Goal: Find contact information: Find contact information

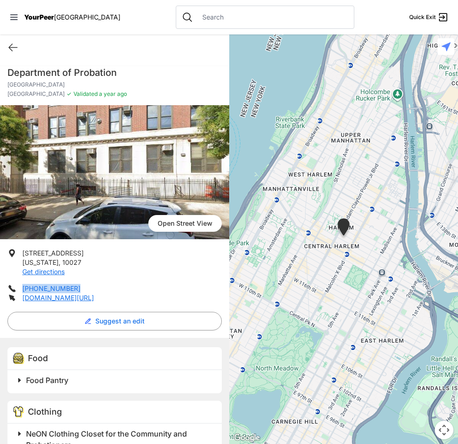
drag, startPoint x: 75, startPoint y: 289, endPoint x: 24, endPoint y: 288, distance: 51.6
click at [23, 288] on li "[PHONE_NUMBER]" at bounding box center [114, 288] width 214 height 9
drag, startPoint x: 24, startPoint y: 288, endPoint x: 47, endPoint y: 289, distance: 23.3
copy link "[PHONE_NUMBER]"
click at [60, 301] on p "[DOMAIN_NAME][URL]" at bounding box center [58, 297] width 72 height 9
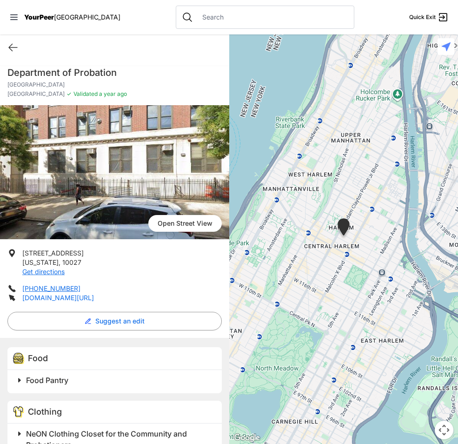
click at [62, 300] on link "[DOMAIN_NAME][URL]" at bounding box center [58, 297] width 72 height 8
click at [14, 48] on icon at bounding box center [12, 47] width 11 height 11
click at [7, 42] on icon at bounding box center [12, 47] width 11 height 11
click at [15, 49] on icon at bounding box center [12, 47] width 11 height 11
select select "recentlyUpdated"
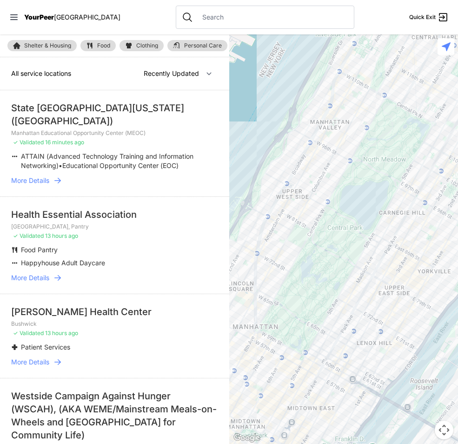
click at [16, 27] on nav "YourPeer [GEOGRAPHIC_DATA] Quick Exit" at bounding box center [229, 17] width 458 height 34
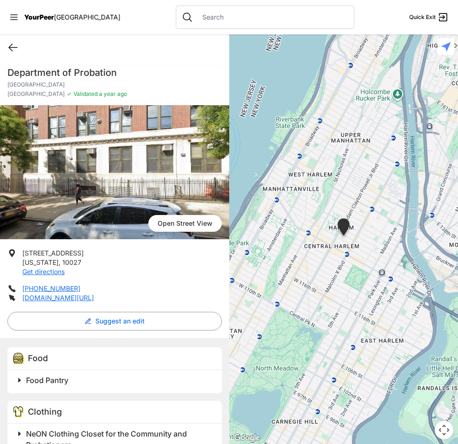
click at [12, 48] on icon at bounding box center [12, 47] width 11 height 11
select select "recentlyUpdated"
